Goal: Task Accomplishment & Management: Complete application form

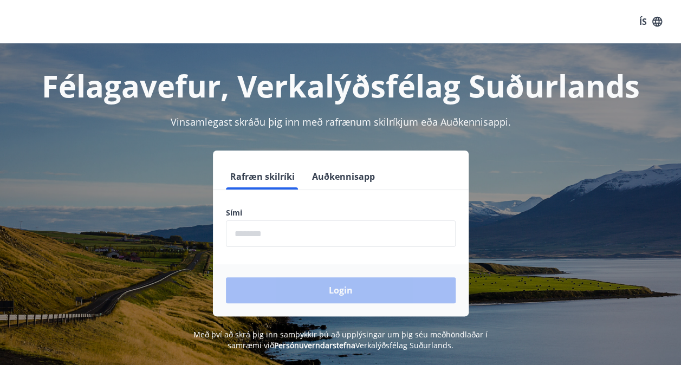
click at [277, 233] on input "phone" at bounding box center [341, 233] width 230 height 27
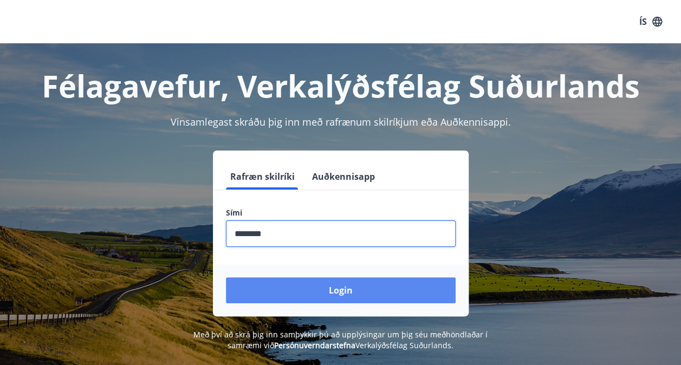
type input "********"
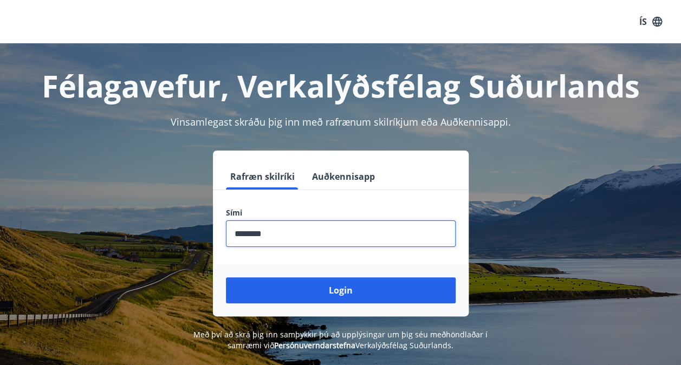
click at [339, 298] on button "Login" at bounding box center [341, 290] width 230 height 26
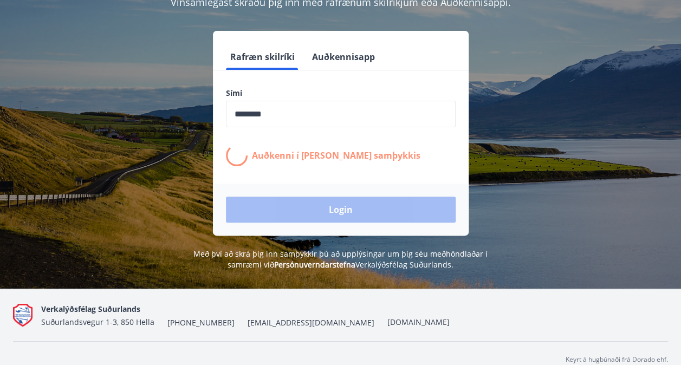
scroll to position [133, 0]
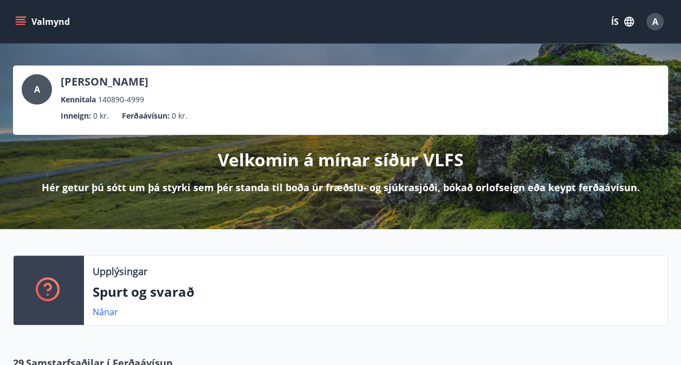
click at [616, 22] on button "ÍS" at bounding box center [622, 21] width 35 height 19
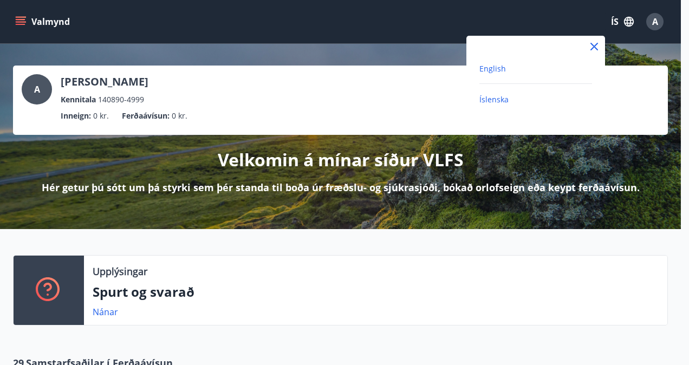
click at [501, 68] on span "English" at bounding box center [492, 68] width 27 height 10
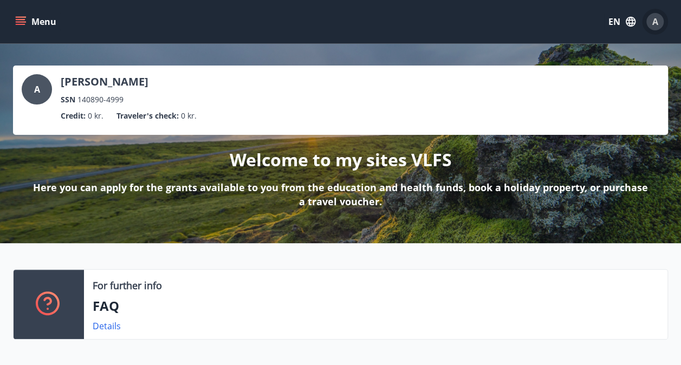
click at [654, 19] on span "A" at bounding box center [655, 22] width 6 height 12
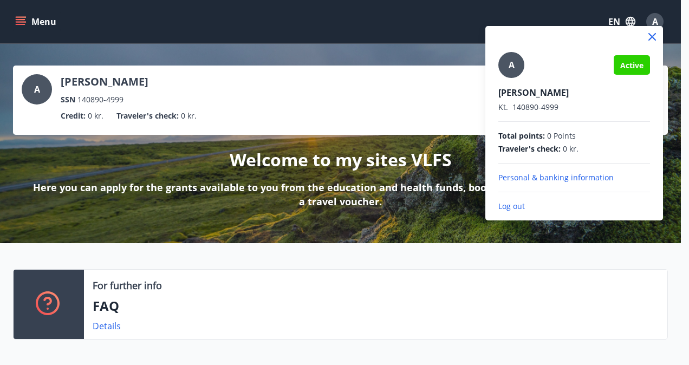
click at [198, 66] on div at bounding box center [344, 182] width 689 height 365
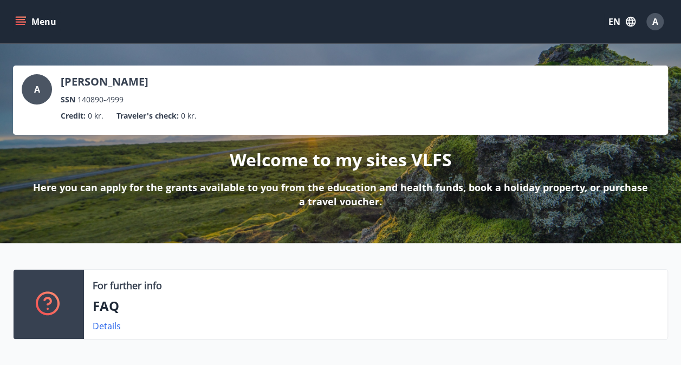
click at [50, 25] on button "Menu" at bounding box center [37, 21] width 48 height 19
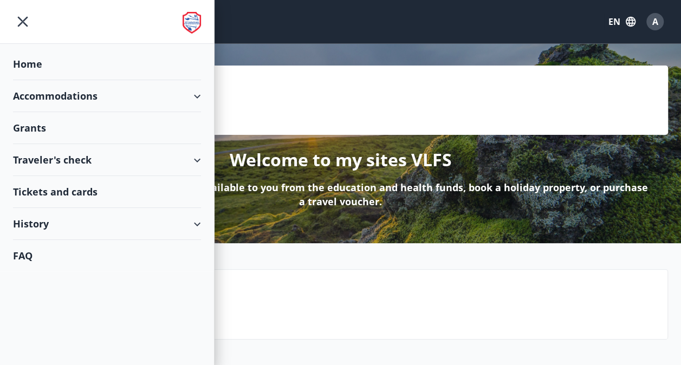
click at [29, 80] on div "Grants" at bounding box center [107, 64] width 188 height 32
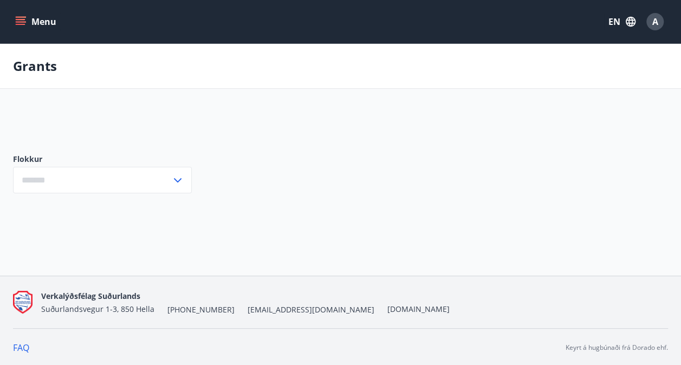
type input "***"
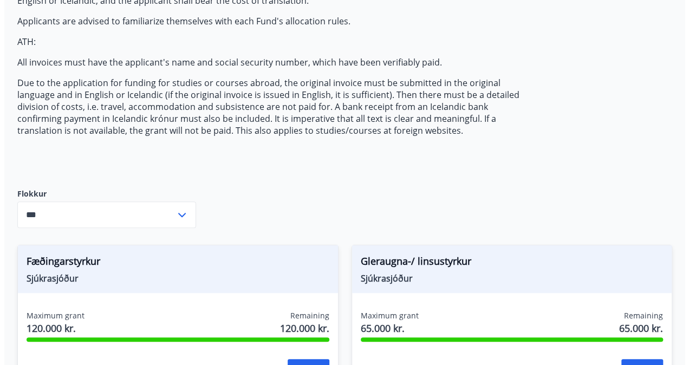
scroll to position [325, 0]
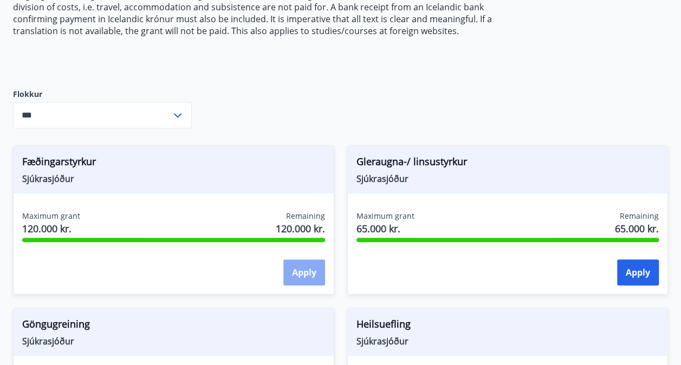
click at [304, 273] on button "Apply" at bounding box center [304, 272] width 42 height 26
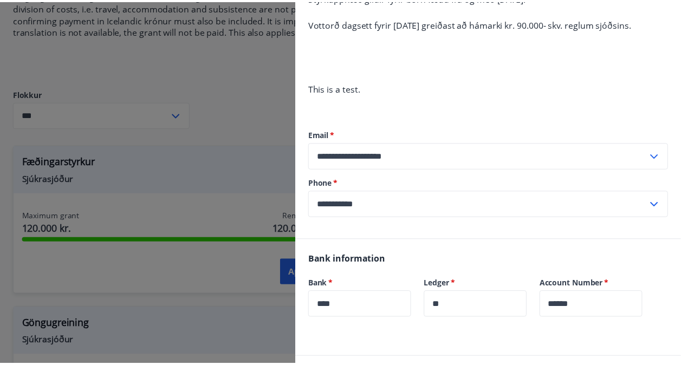
scroll to position [330, 0]
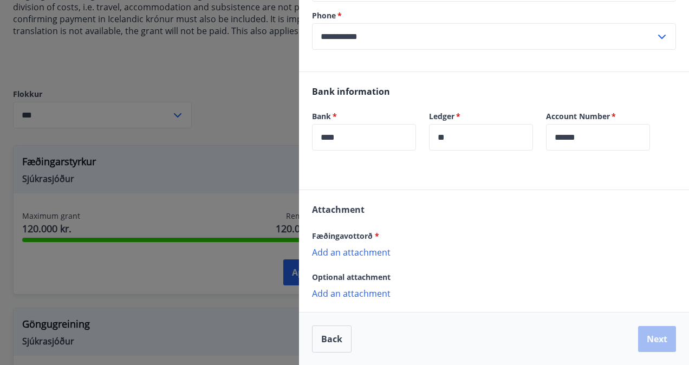
click at [257, 91] on div at bounding box center [344, 182] width 689 height 365
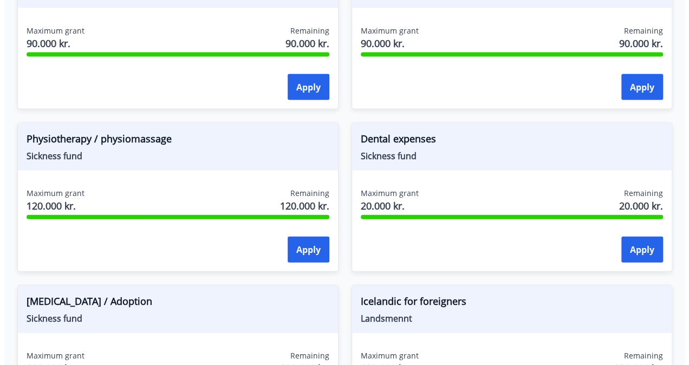
scroll to position [1191, 0]
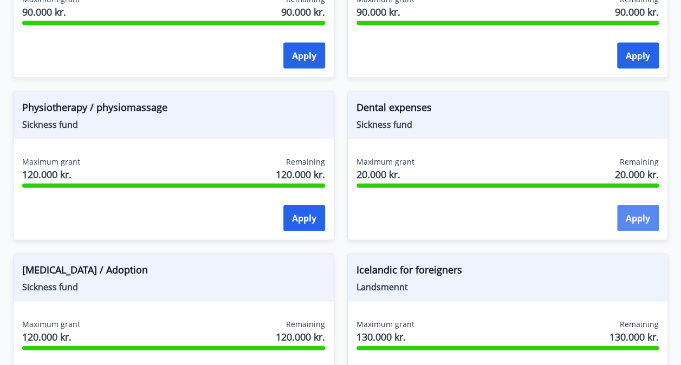
click at [636, 215] on font "Apply" at bounding box center [637, 218] width 24 height 12
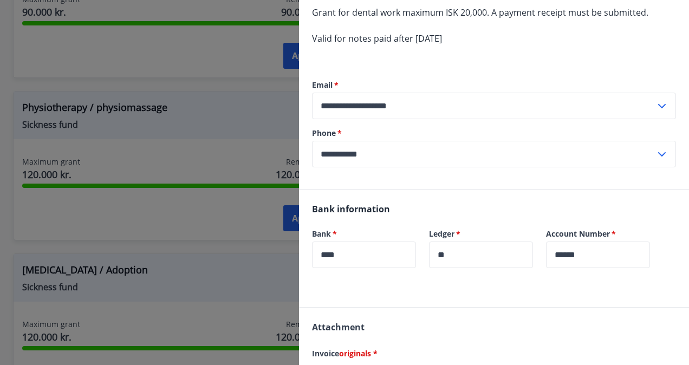
scroll to position [217, 0]
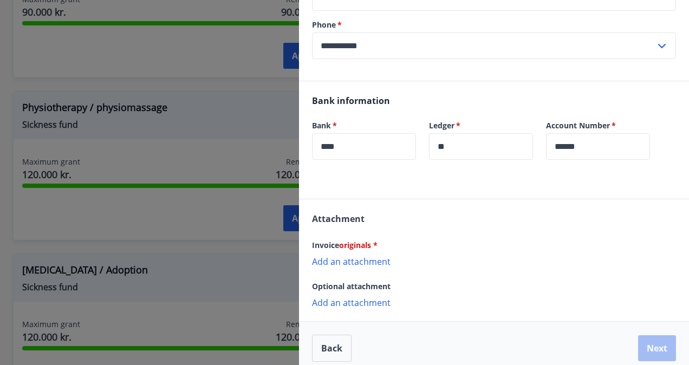
click at [366, 263] on p "Add an attachment" at bounding box center [494, 261] width 364 height 11
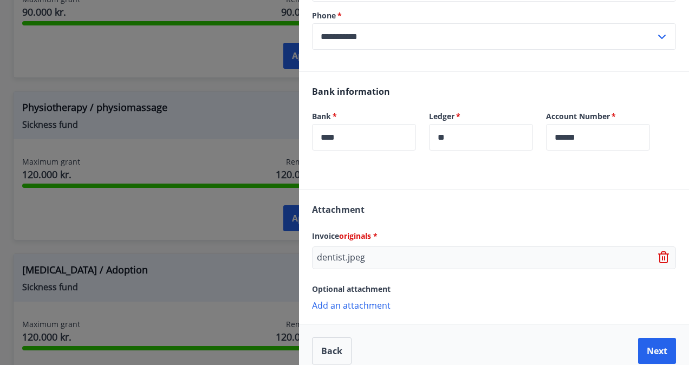
scroll to position [237, 0]
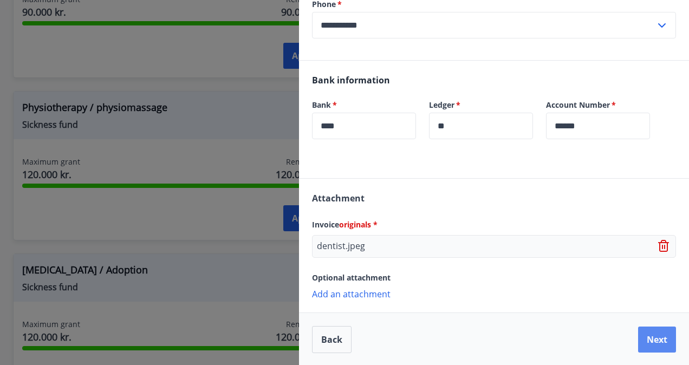
click at [641, 338] on button "Next" at bounding box center [657, 339] width 38 height 26
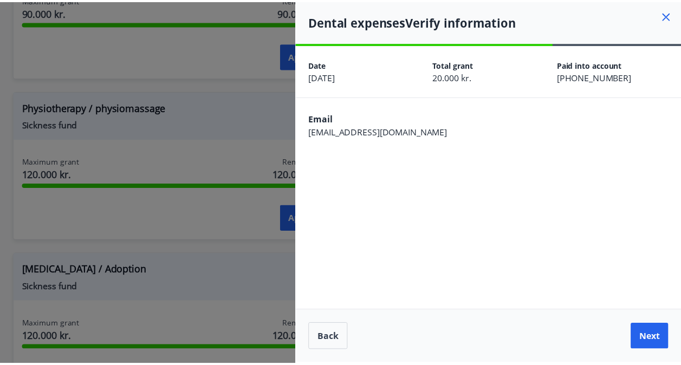
scroll to position [0, 0]
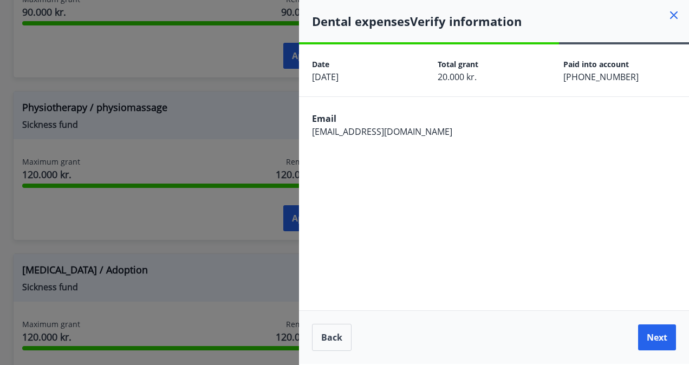
click at [376, 127] on span "[EMAIL_ADDRESS][DOMAIN_NAME]" at bounding box center [382, 132] width 140 height 12
drag, startPoint x: 417, startPoint y: 131, endPoint x: 360, endPoint y: 126, distance: 57.6
click at [360, 126] on div "Email [EMAIL_ADDRESS][DOMAIN_NAME]" at bounding box center [494, 124] width 390 height 54
drag, startPoint x: 360, startPoint y: 126, endPoint x: 358, endPoint y: 132, distance: 6.2
click at [358, 132] on span "[EMAIL_ADDRESS][DOMAIN_NAME]" at bounding box center [382, 132] width 140 height 12
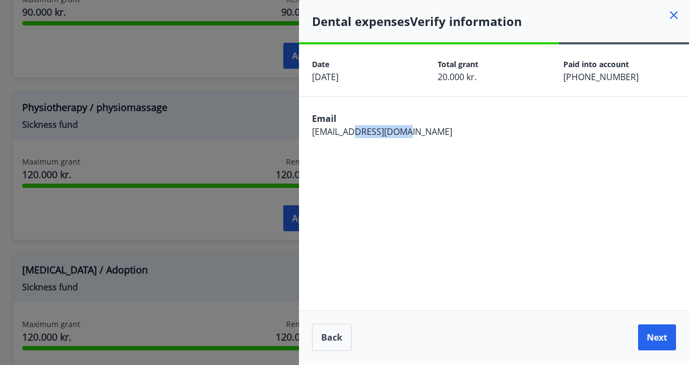
drag, startPoint x: 355, startPoint y: 132, endPoint x: 417, endPoint y: 131, distance: 62.3
click at [417, 131] on div "Email [EMAIL_ADDRESS][DOMAIN_NAME]" at bounding box center [494, 124] width 390 height 54
click at [654, 338] on button "Next" at bounding box center [657, 337] width 38 height 26
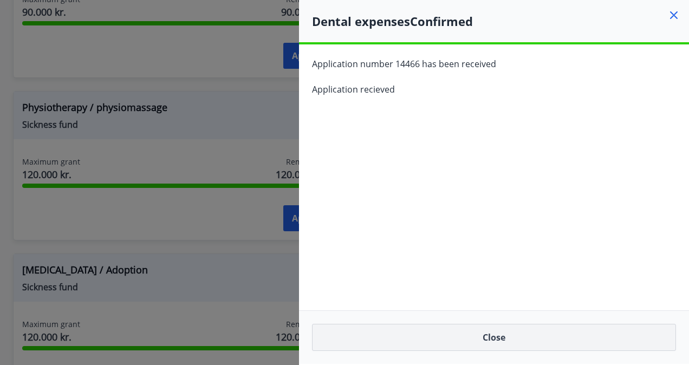
click at [502, 336] on button "Close" at bounding box center [494, 337] width 364 height 27
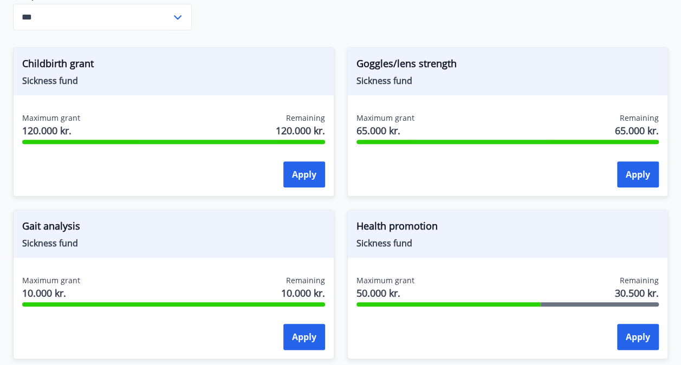
scroll to position [409, 0]
